Goal: Transaction & Acquisition: Register for event/course

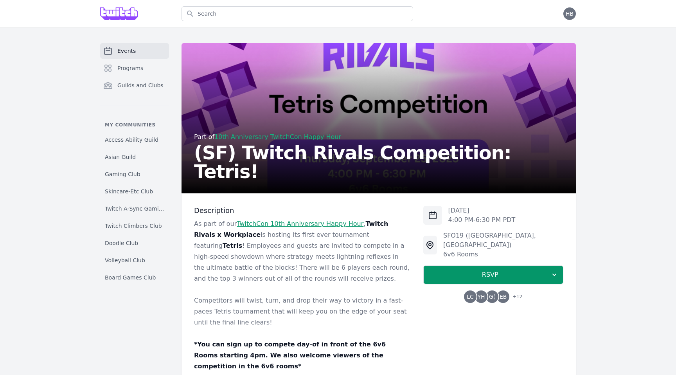
scroll to position [91, 0]
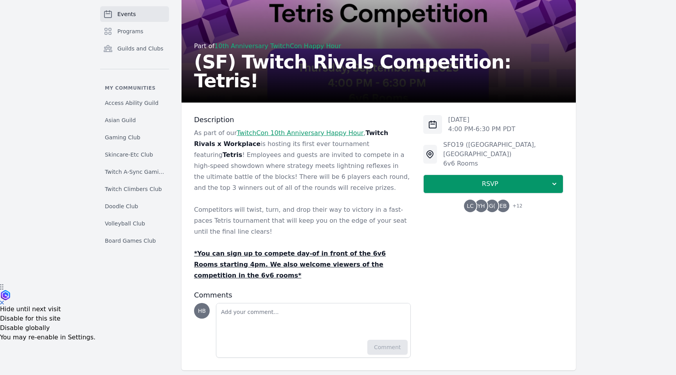
click at [304, 133] on link "TwitchCon 10th Anniversary Happy Hour" at bounding box center [300, 132] width 127 height 7
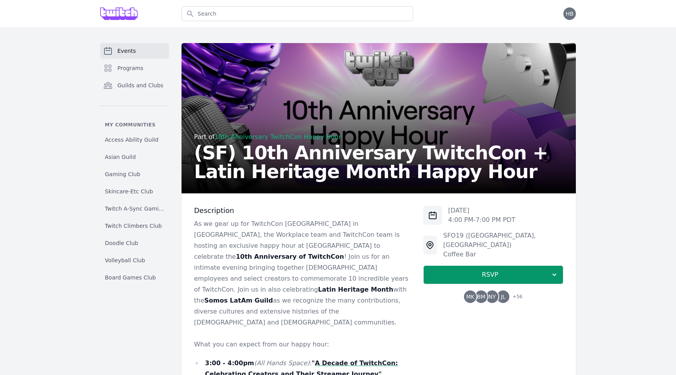
click at [142, 54] on link "Events" at bounding box center [134, 51] width 69 height 16
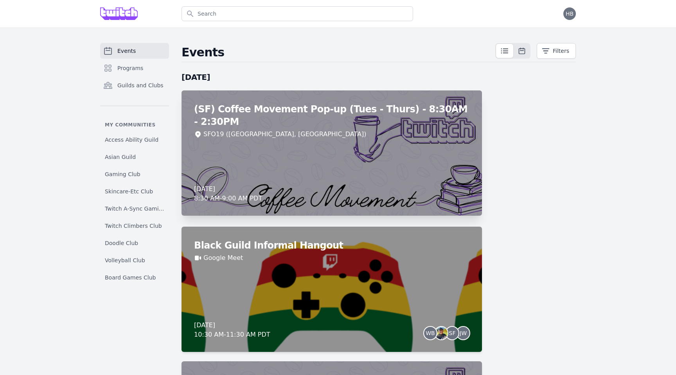
click at [383, 183] on div "(SF) Coffee Movement Pop-up (Tues - Thurs) - 8:30AM - 2:30PM SFO19 (San Francis…" at bounding box center [332, 152] width 300 height 125
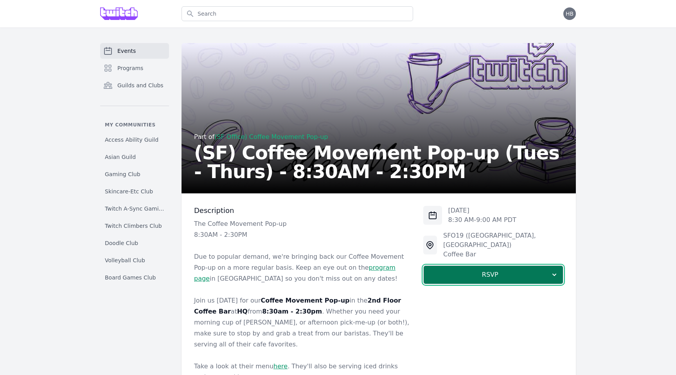
click at [449, 273] on button "RSVP" at bounding box center [493, 274] width 140 height 19
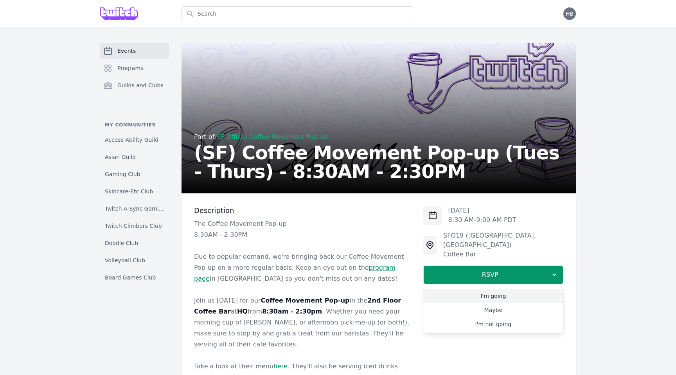
click at [452, 289] on link "I'm going" at bounding box center [493, 296] width 140 height 14
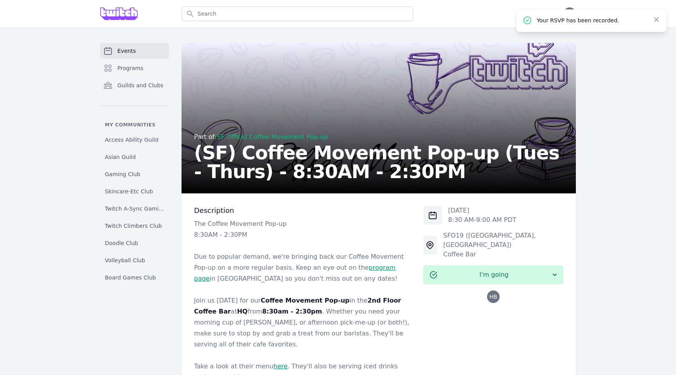
click at [147, 53] on link "Events" at bounding box center [134, 51] width 69 height 16
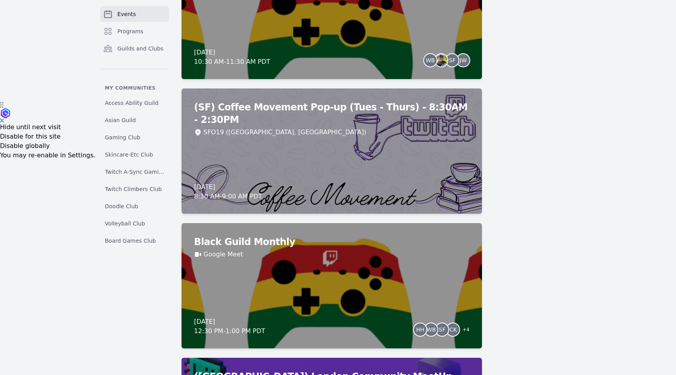
scroll to position [293, 0]
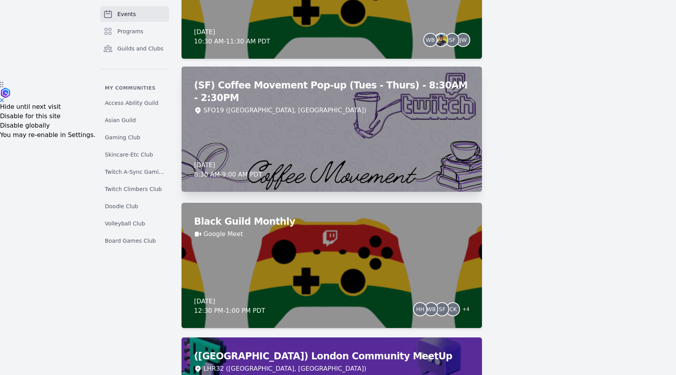
click at [429, 116] on div "(SF) Coffee Movement Pop-up (Tues - Thurs) - 8:30AM - 2:30PM SFO19 (San Francis…" at bounding box center [332, 129] width 300 height 125
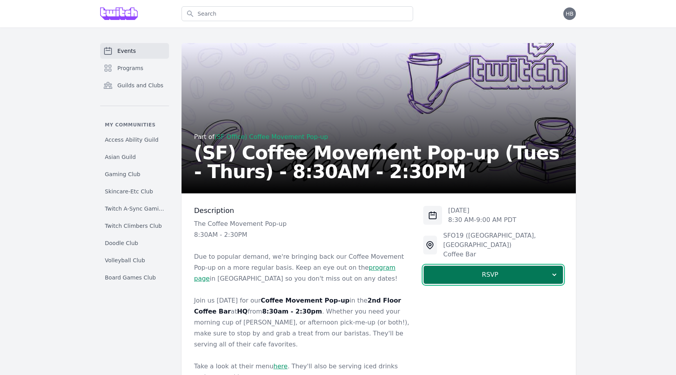
click at [468, 270] on span "RSVP" at bounding box center [490, 274] width 121 height 9
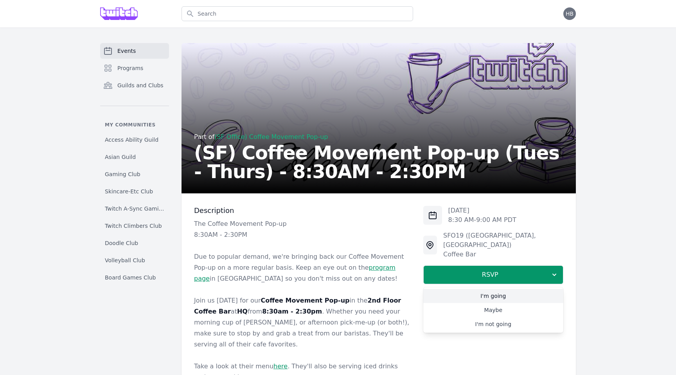
click at [467, 289] on link "I'm going" at bounding box center [493, 296] width 140 height 14
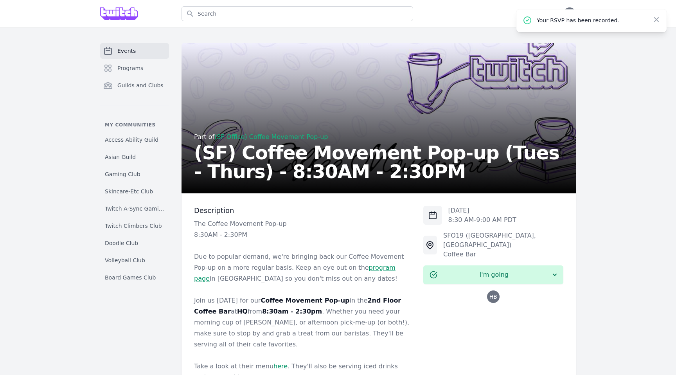
click at [143, 55] on link "Events" at bounding box center [134, 51] width 69 height 16
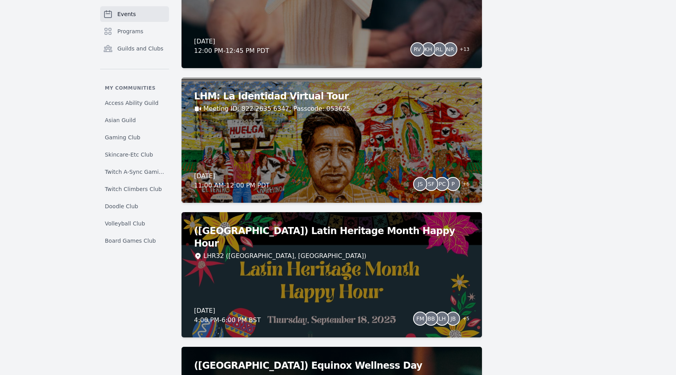
scroll to position [964, 0]
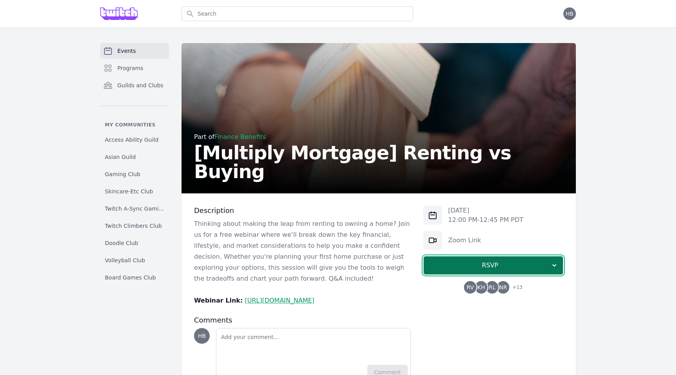
click at [457, 258] on button "RSVP" at bounding box center [493, 265] width 140 height 19
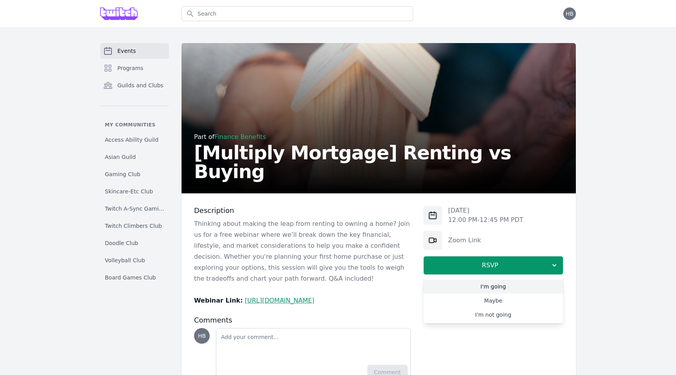
click at [454, 283] on link "I'm going" at bounding box center [493, 286] width 140 height 14
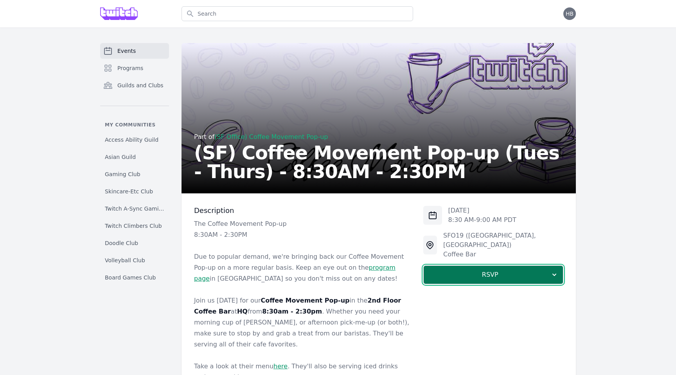
click at [448, 270] on span "RSVP" at bounding box center [490, 274] width 121 height 9
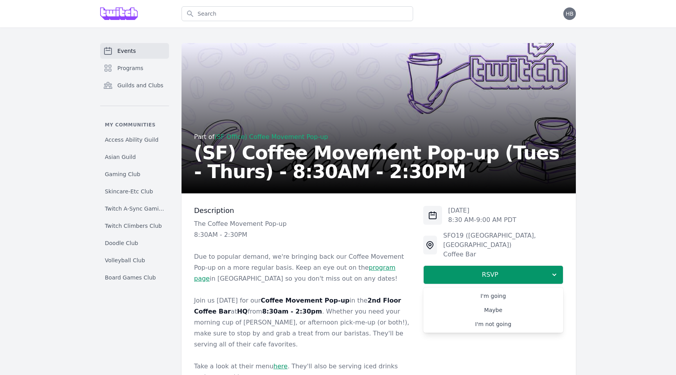
click at [460, 289] on link "I'm going" at bounding box center [493, 296] width 140 height 14
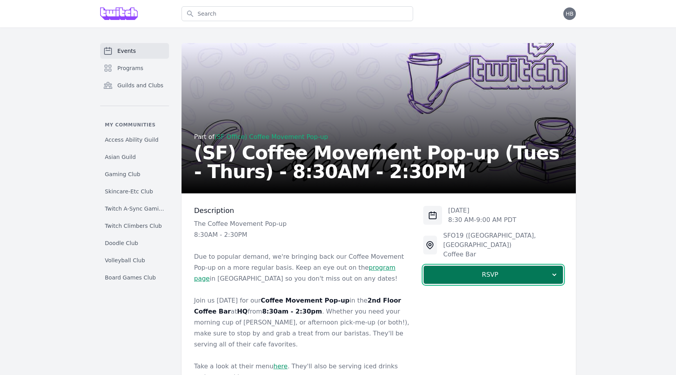
click at [514, 270] on span "RSVP" at bounding box center [490, 274] width 121 height 9
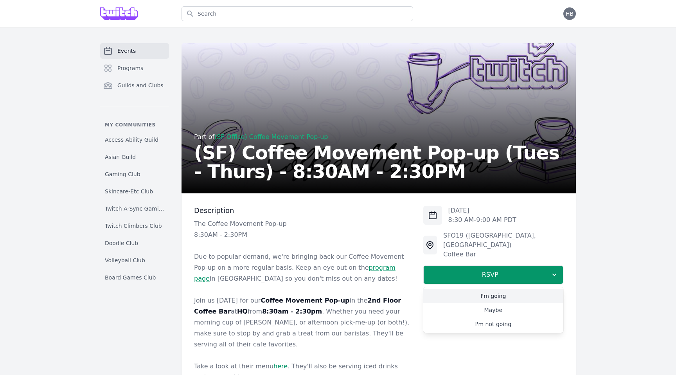
click at [508, 289] on link "I'm going" at bounding box center [493, 296] width 140 height 14
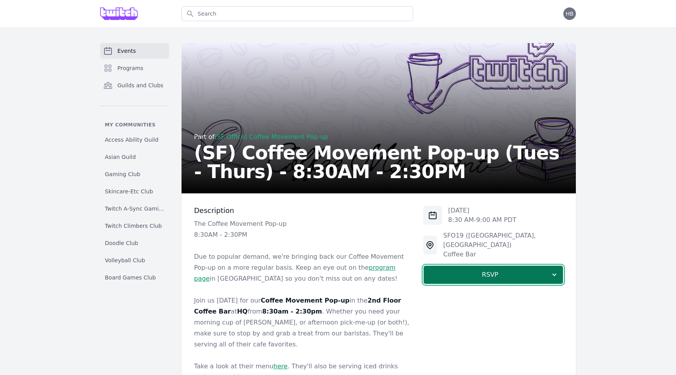
click at [504, 270] on span "RSVP" at bounding box center [490, 274] width 121 height 9
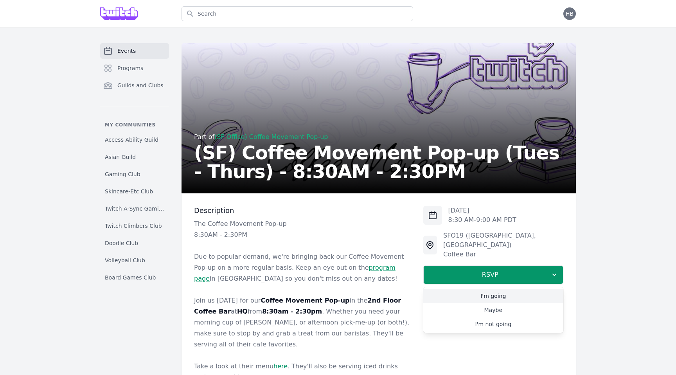
click at [500, 289] on link "I'm going" at bounding box center [493, 296] width 140 height 14
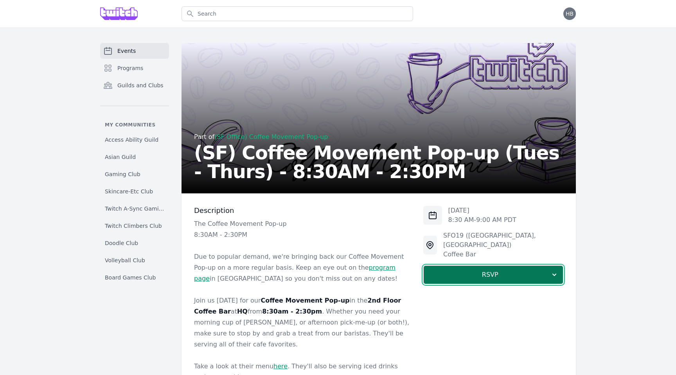
click at [493, 270] on span "RSVP" at bounding box center [490, 274] width 121 height 9
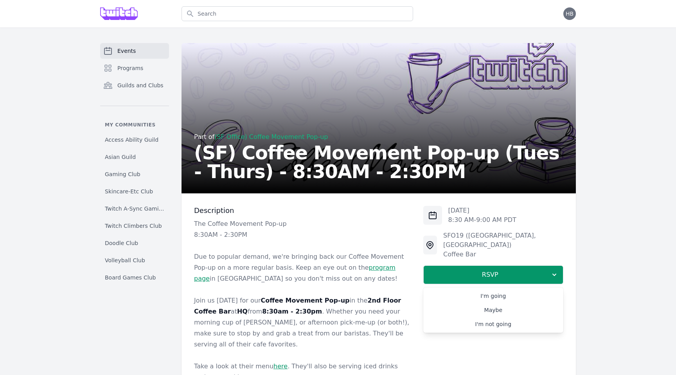
click at [491, 289] on link "I'm going" at bounding box center [493, 296] width 140 height 14
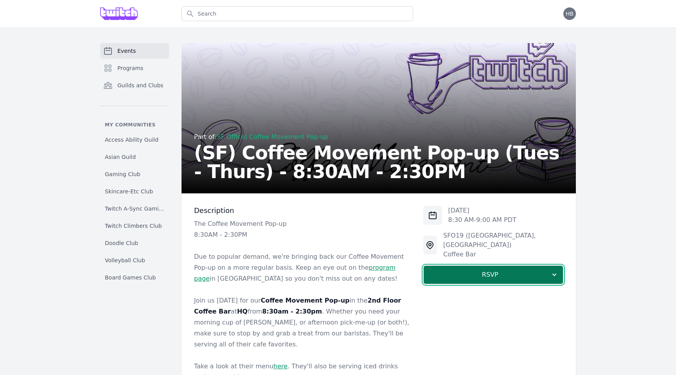
click at [518, 270] on span "RSVP" at bounding box center [490, 274] width 121 height 9
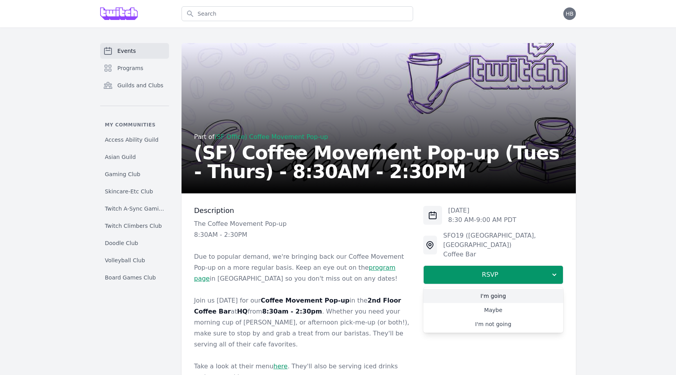
click at [507, 289] on link "I'm going" at bounding box center [493, 296] width 140 height 14
